Goal: Information Seeking & Learning: Find specific fact

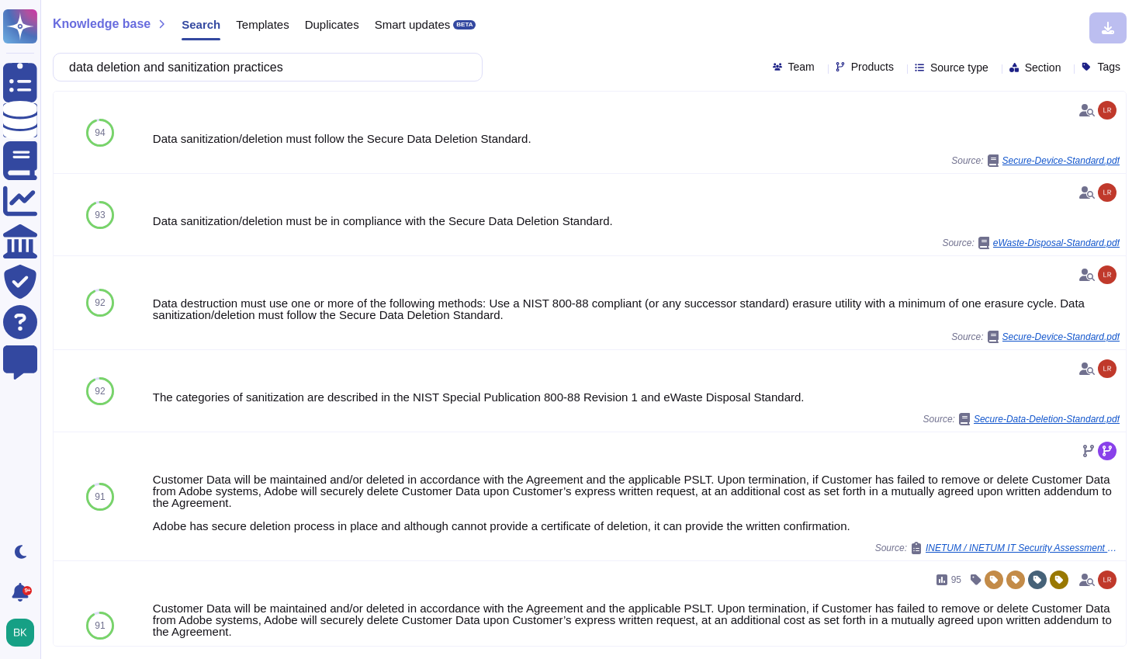
scroll to position [585, 0]
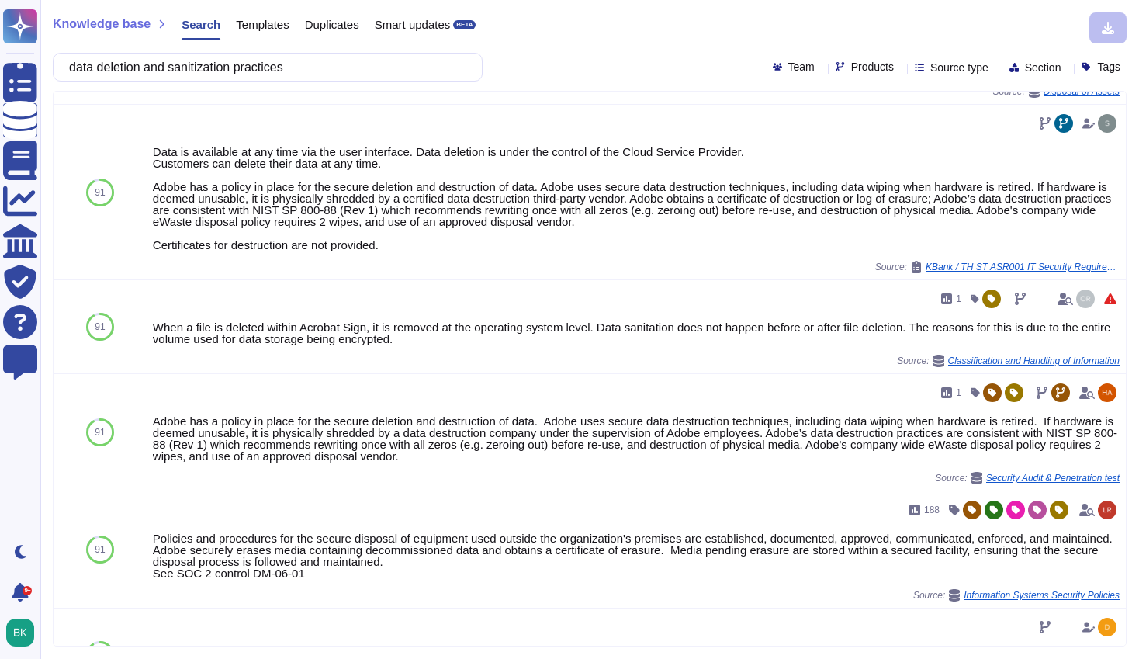
click at [269, 28] on span "Templates" at bounding box center [262, 25] width 53 height 12
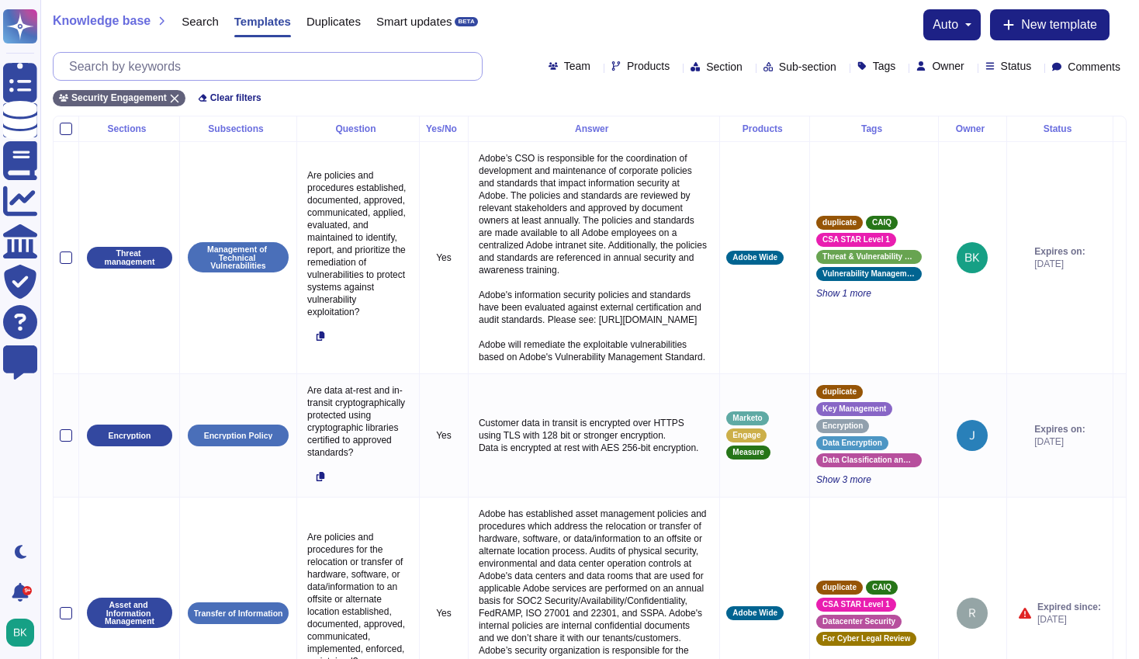
click at [324, 74] on input "text" at bounding box center [271, 66] width 421 height 27
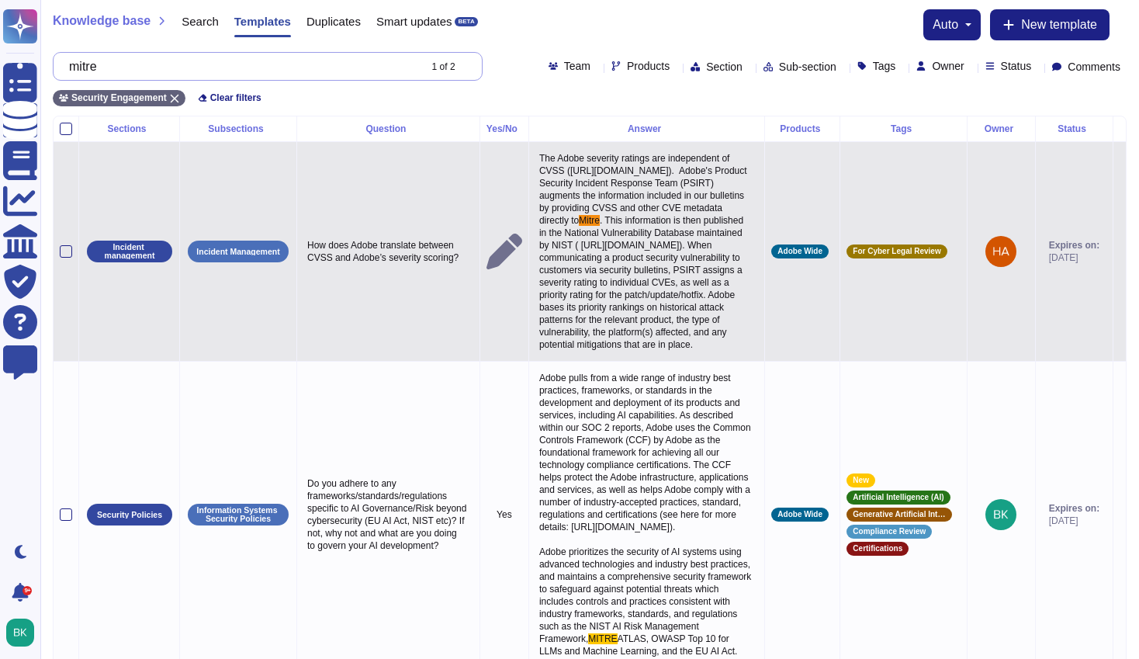
type input "mitre"
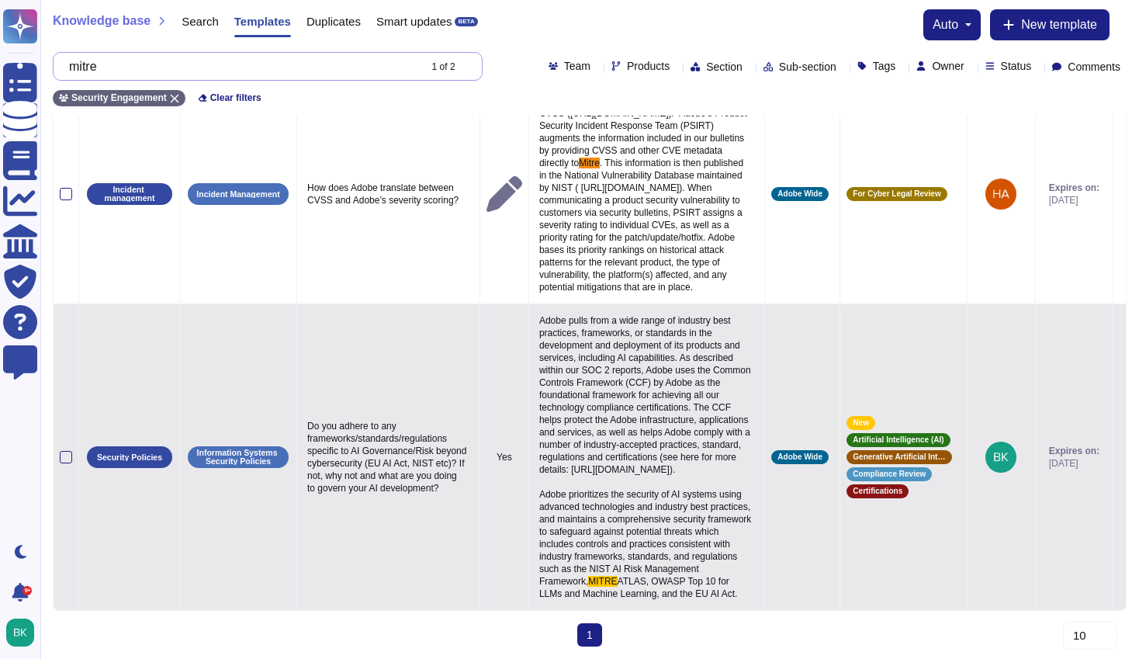
scroll to position [193, 0]
drag, startPoint x: 552, startPoint y: 245, endPoint x: 698, endPoint y: 594, distance: 377.7
click at [698, 594] on p "Adobe pulls from a wide range of industry best practices, frameworks, or standa…" at bounding box center [646, 456] width 223 height 293
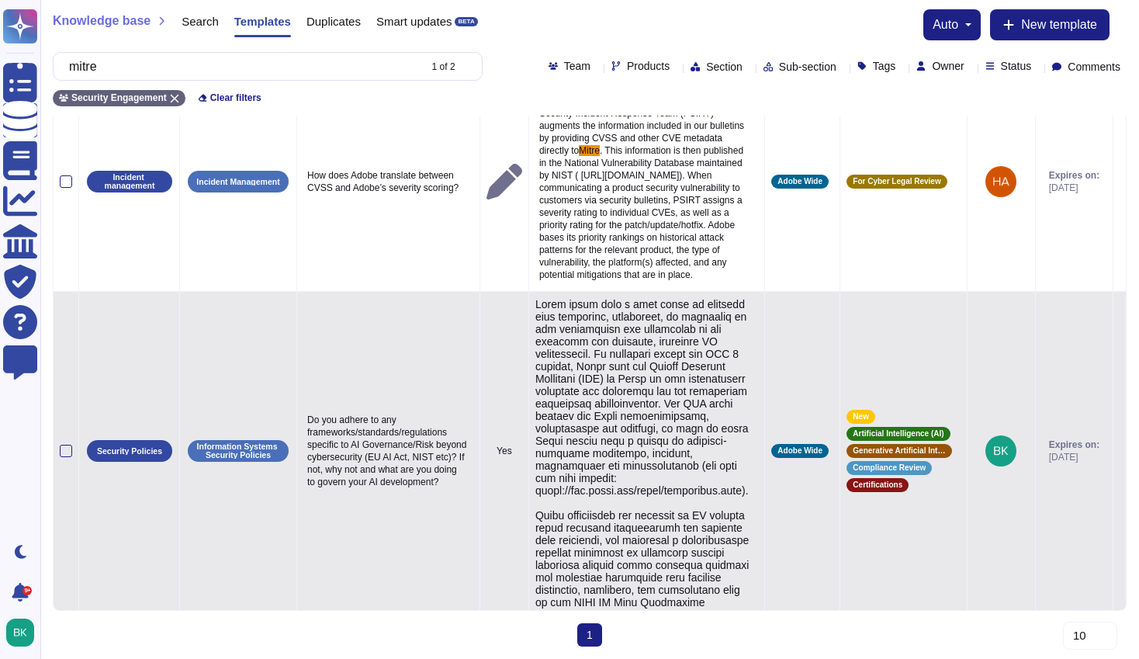
type textarea "Adobe pulls from a wide range of industry best practices, frameworks, or standa…"
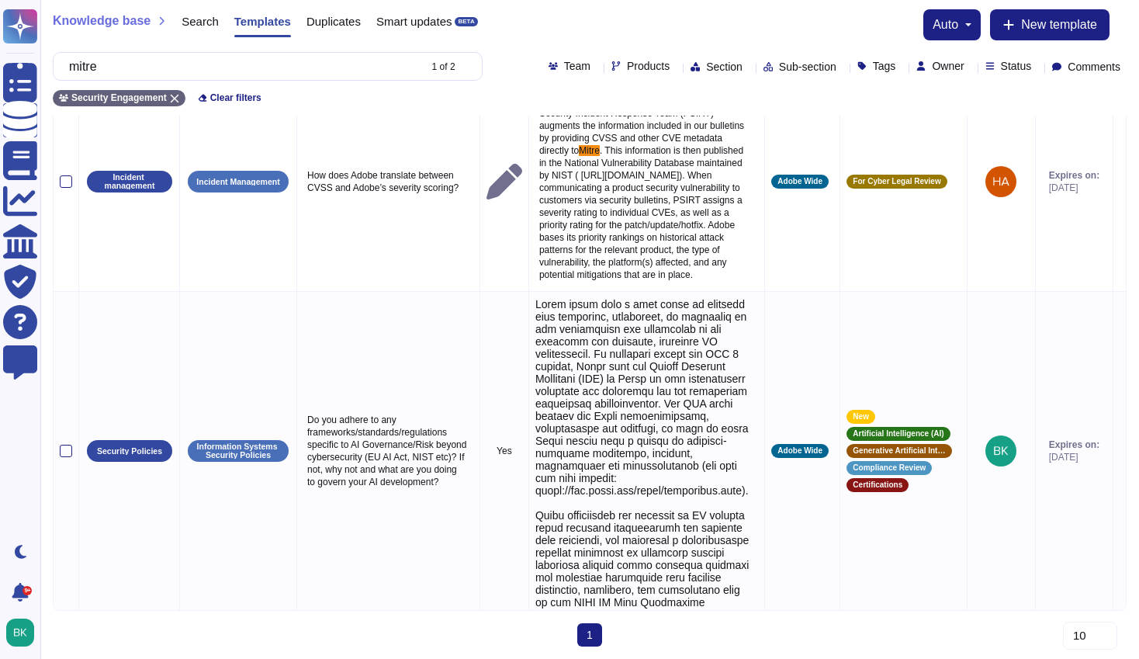
scroll to position [2, 0]
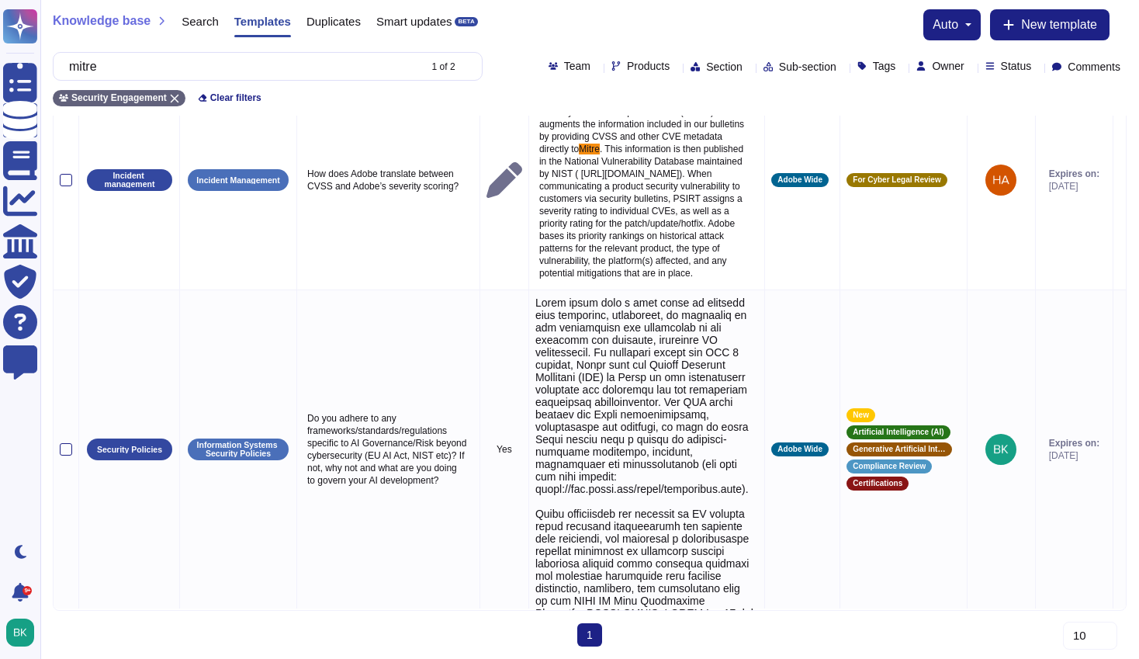
drag, startPoint x: 548, startPoint y: 468, endPoint x: 651, endPoint y: 612, distance: 177.4
click at [651, 612] on div "Sections Subsections Question Yes/No Answer Products Tags Owner Status Incident…" at bounding box center [590, 352] width 1074 height 613
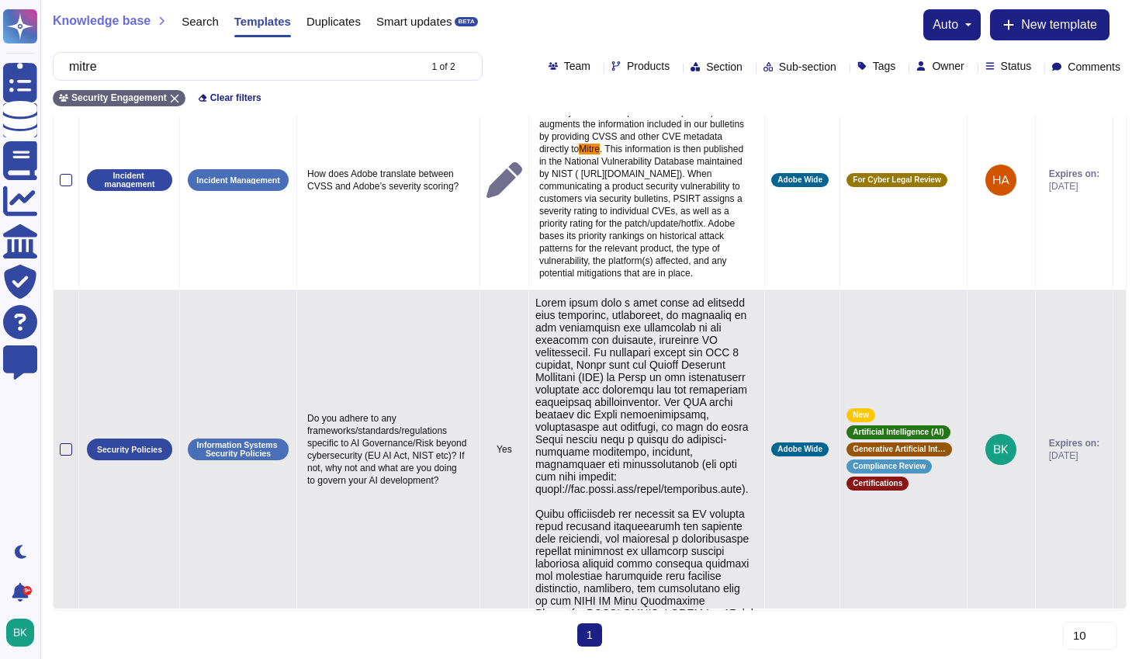
click at [644, 365] on textarea at bounding box center [644, 484] width 219 height 376
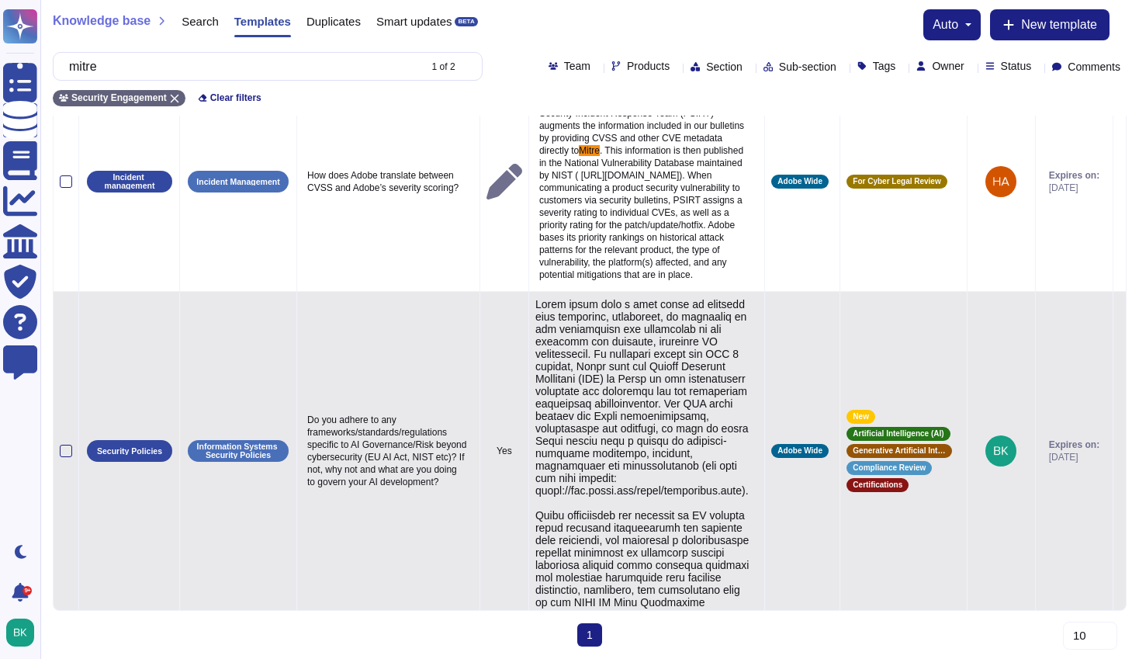
click at [452, 455] on p "Do you adhere to any frameworks/standards/regulations specific to AI Governance…" at bounding box center [388, 451] width 170 height 82
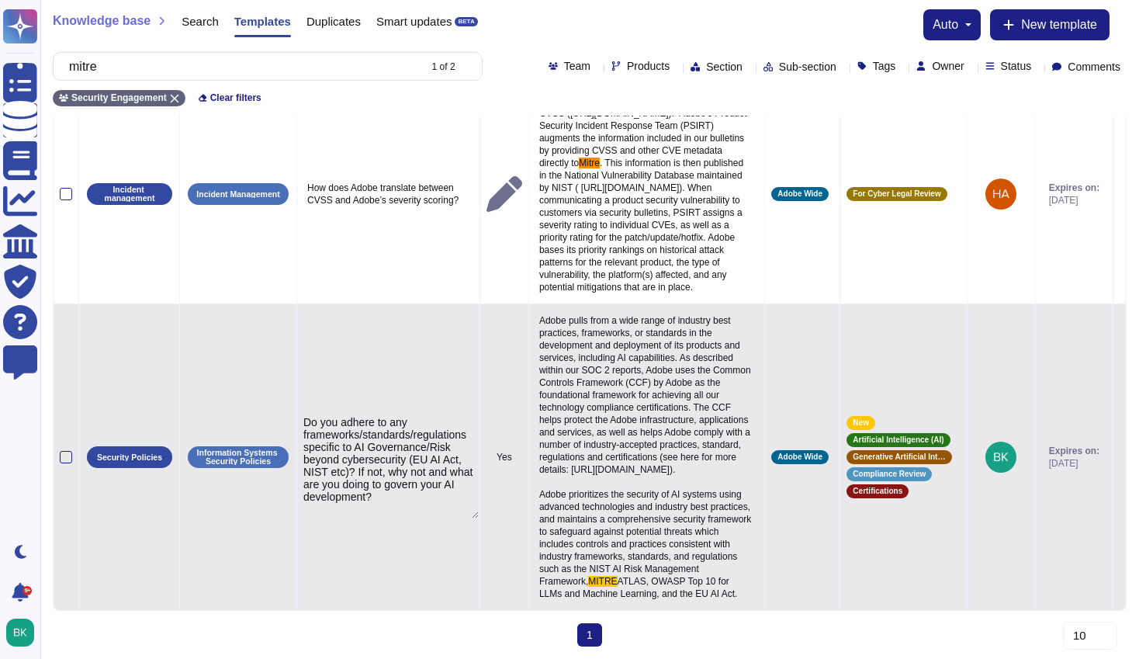
type textarea "Do you adhere to any frameworks/standards/regulations specific to AI Governance…"
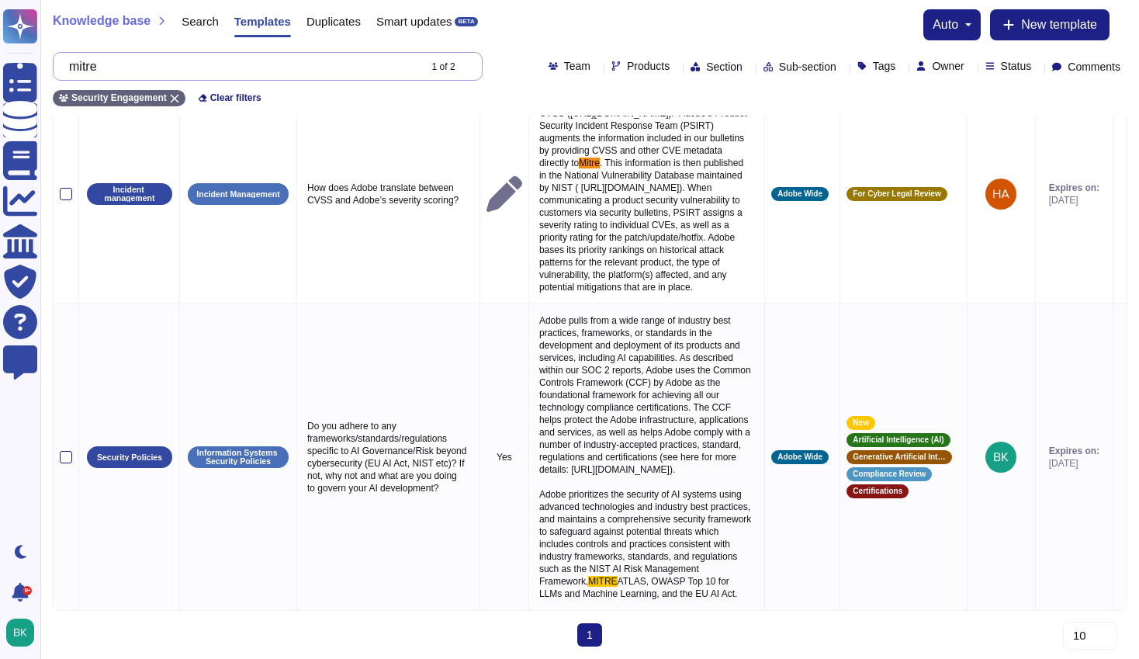
click at [209, 74] on input "mitre" at bounding box center [239, 66] width 357 height 27
click at [199, 29] on div "Search" at bounding box center [192, 24] width 53 height 31
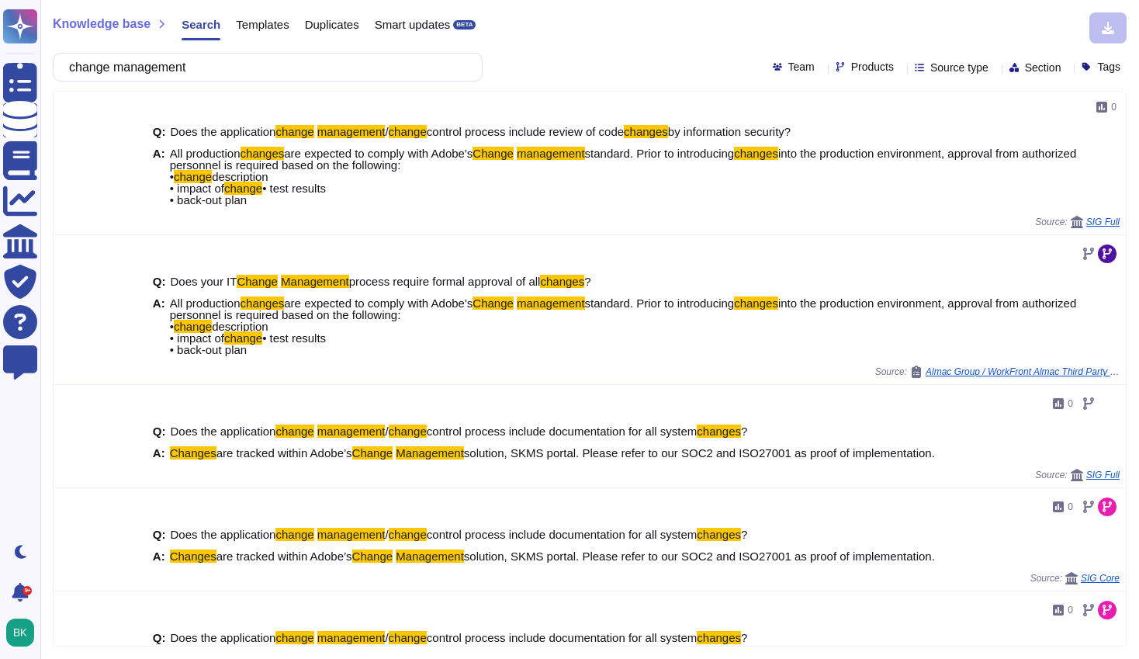
click at [82, 67] on input "change management" at bounding box center [263, 67] width 405 height 27
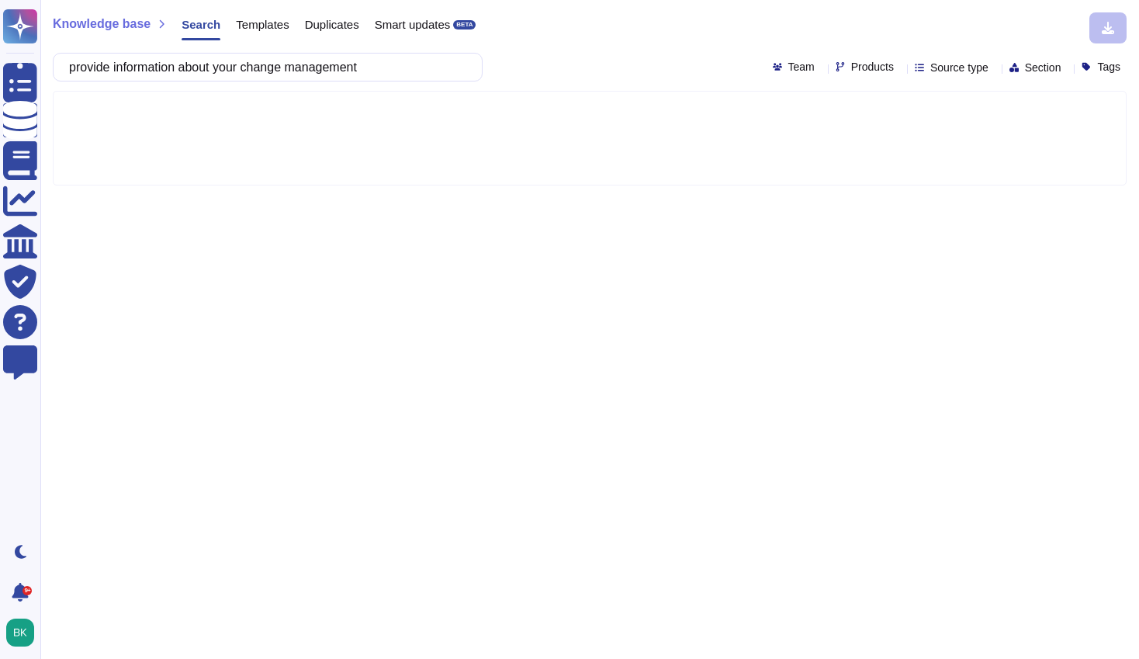
click at [424, 62] on input "provide information about your change management" at bounding box center [263, 67] width 405 height 27
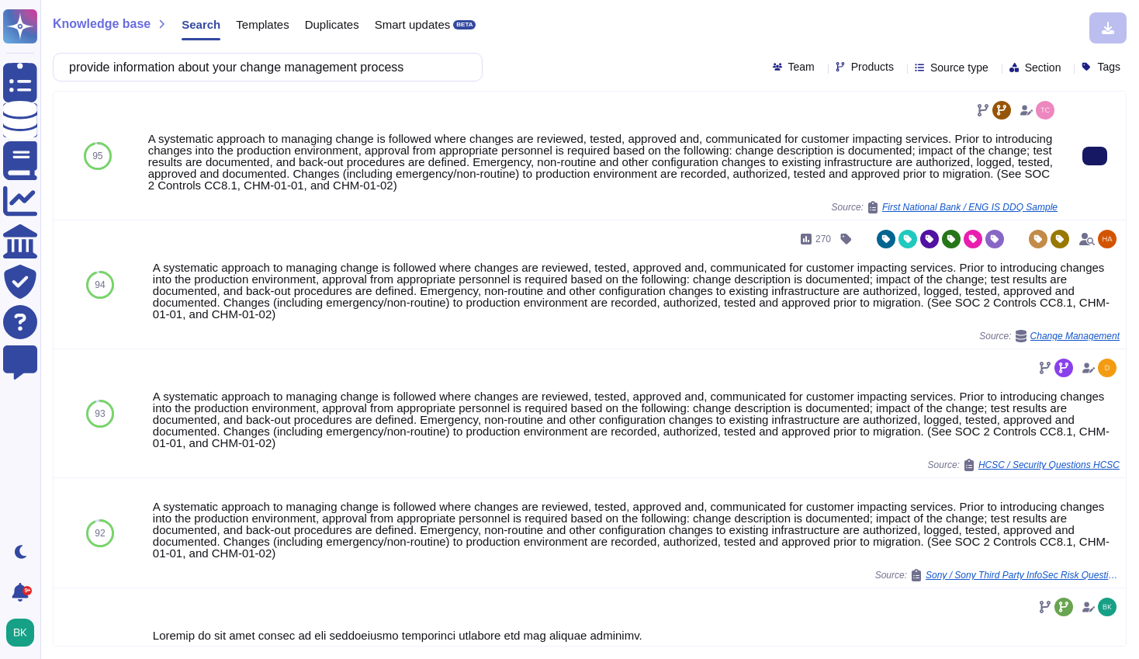
click at [1094, 165] on button at bounding box center [1094, 156] width 25 height 19
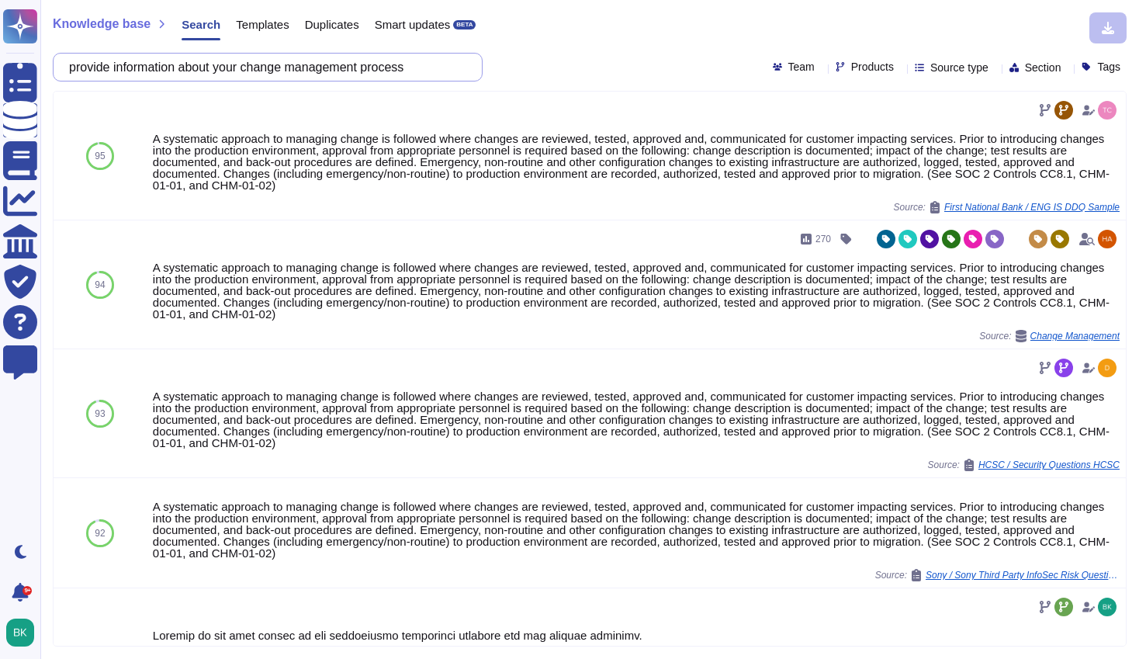
click at [154, 70] on input "provide information about your change management process" at bounding box center [263, 67] width 405 height 27
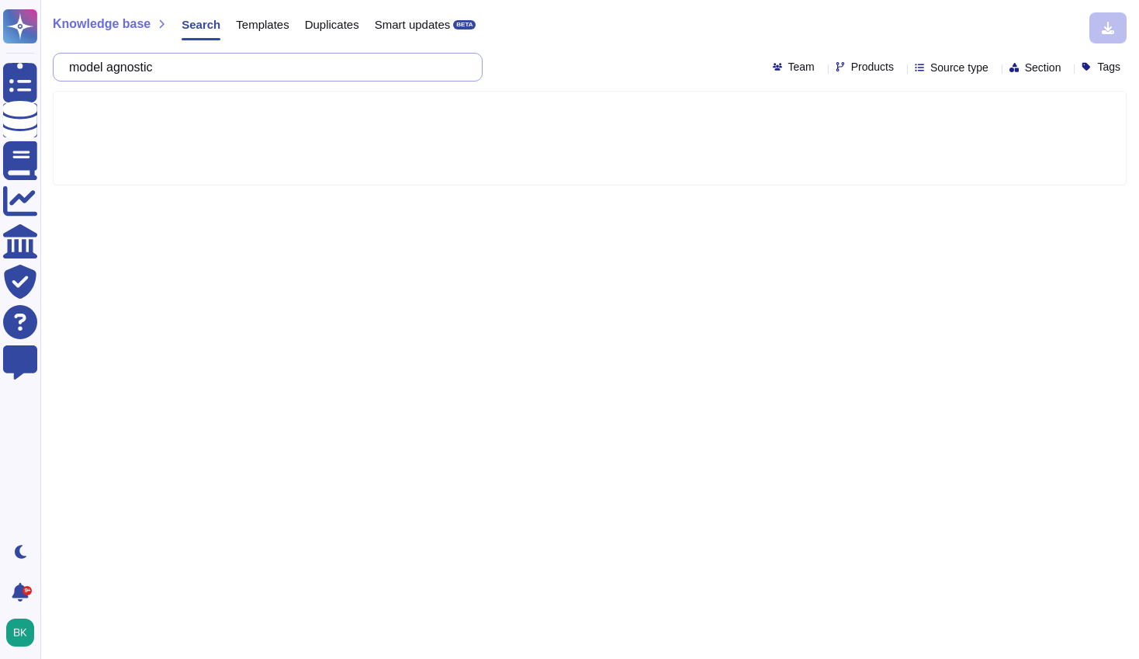
type input "model agnostic"
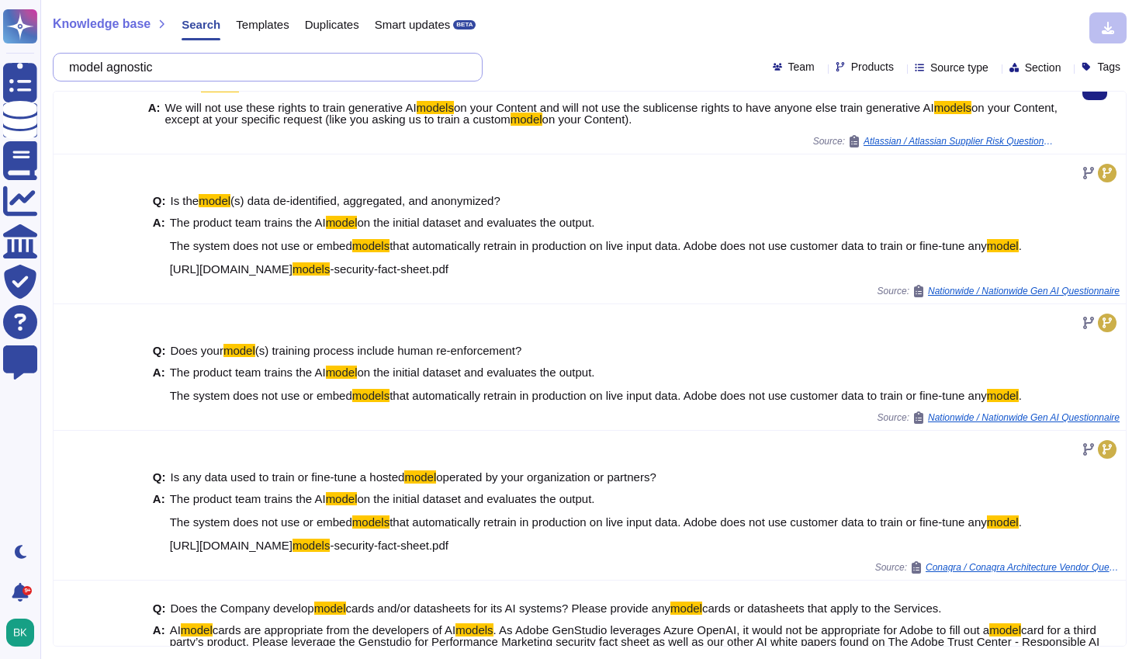
scroll to position [214, 0]
